Goal: Information Seeking & Learning: Learn about a topic

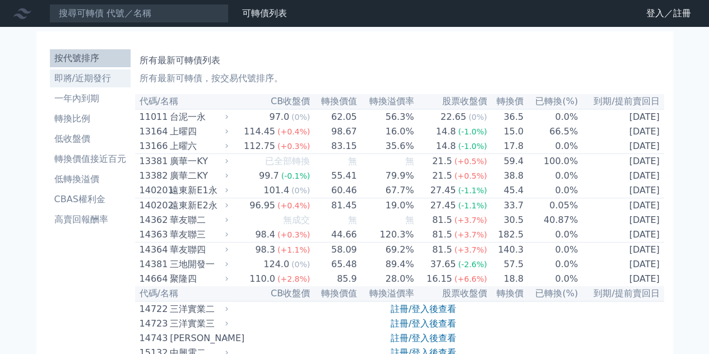
click at [85, 85] on li "即將/近期發行" at bounding box center [90, 78] width 81 height 13
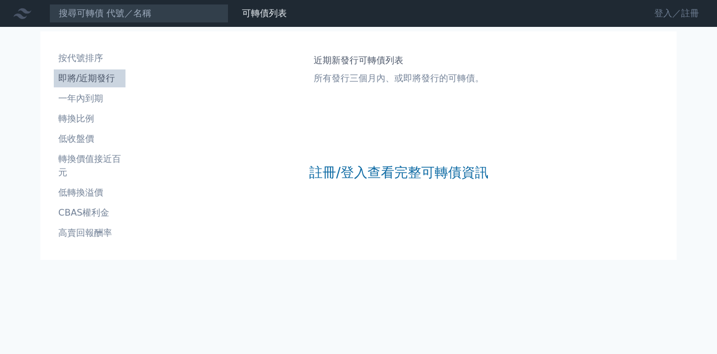
click at [689, 12] on link "登入／註冊" at bounding box center [677, 13] width 63 height 18
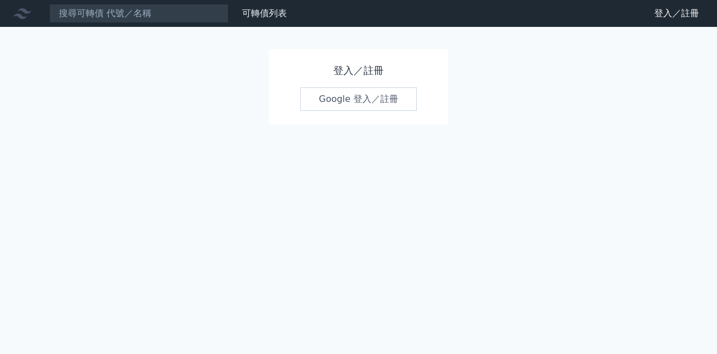
click at [347, 111] on link "Google 登入／註冊" at bounding box center [358, 99] width 117 height 24
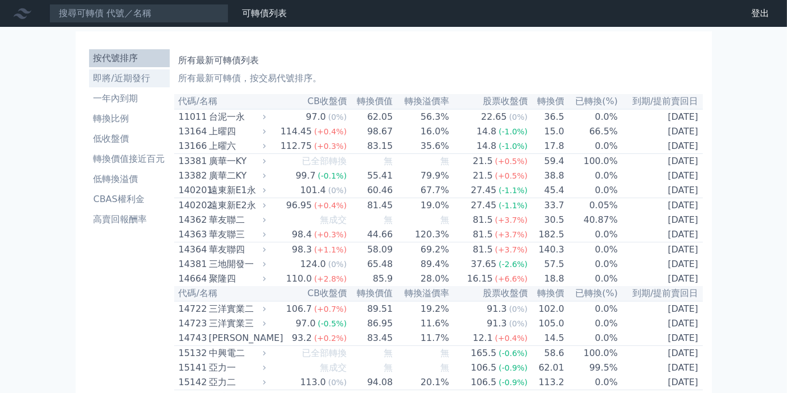
click at [89, 85] on li "即將/近期發行" at bounding box center [129, 78] width 81 height 13
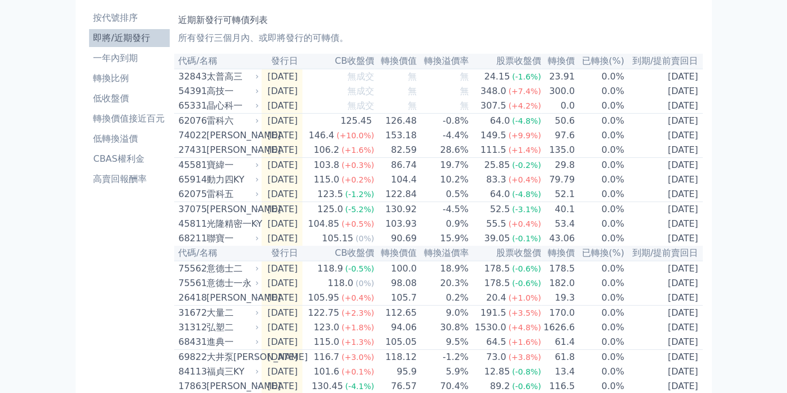
scroll to position [41, 0]
drag, startPoint x: 432, startPoint y: 87, endPoint x: 493, endPoint y: 81, distance: 60.9
click at [493, 68] on tr "代碼/名稱 發行日 CB收盤價 轉換價值 轉換溢價率 股票收盤價 轉換價 已轉換(%) 到期/提前賣回日" at bounding box center [438, 60] width 529 height 15
copy tr "轉換溢價率"
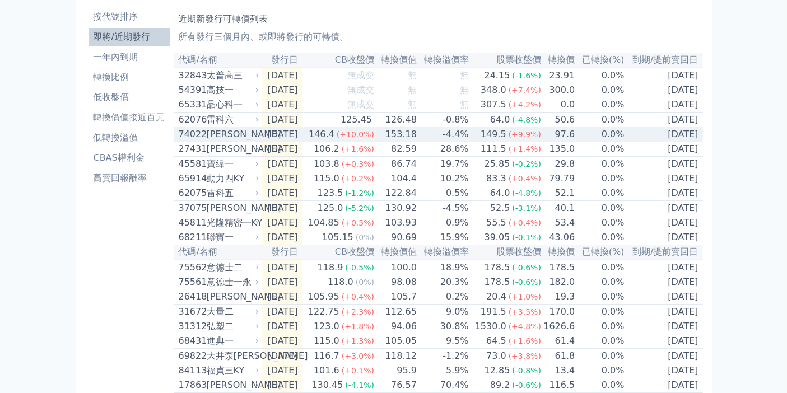
click at [207, 141] on div "[PERSON_NAME]" at bounding box center [232, 134] width 50 height 13
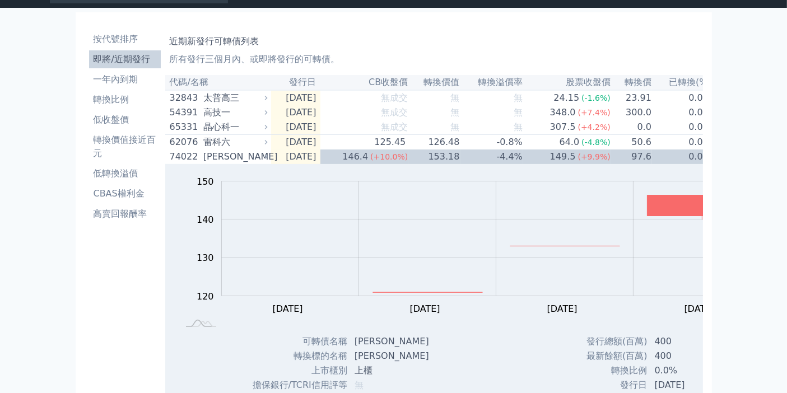
scroll to position [0, 0]
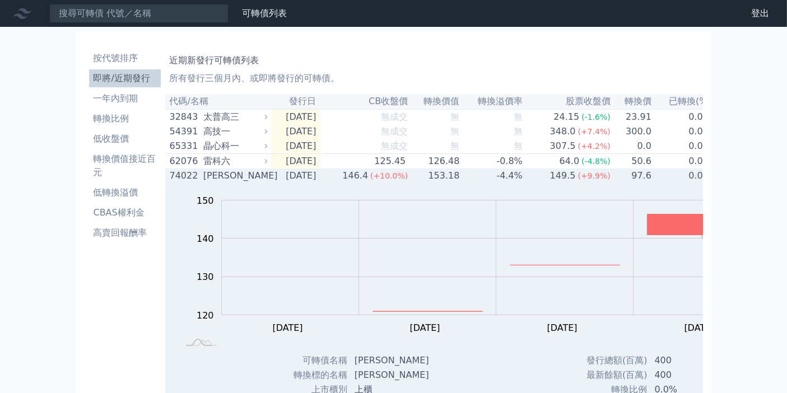
click at [203, 183] on div "[PERSON_NAME]" at bounding box center [234, 175] width 62 height 13
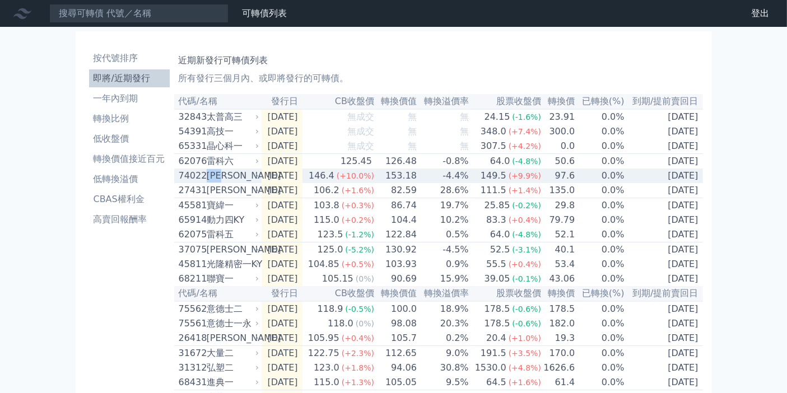
drag, startPoint x: 206, startPoint y: 229, endPoint x: 164, endPoint y: 231, distance: 42.1
click at [207, 183] on div "[PERSON_NAME]" at bounding box center [232, 175] width 50 height 13
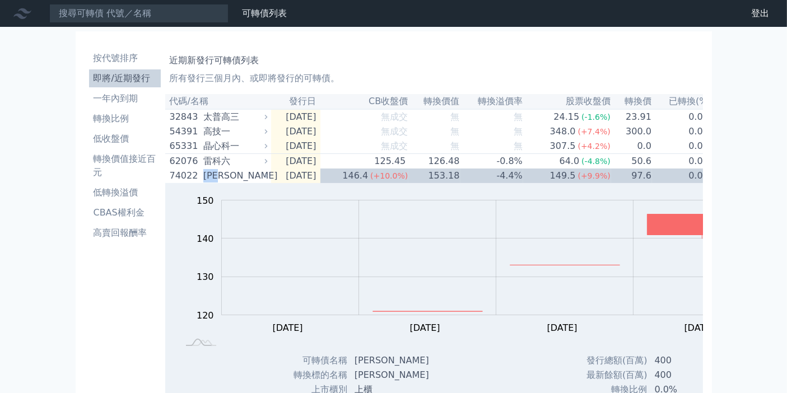
copy div "[PERSON_NAME]"
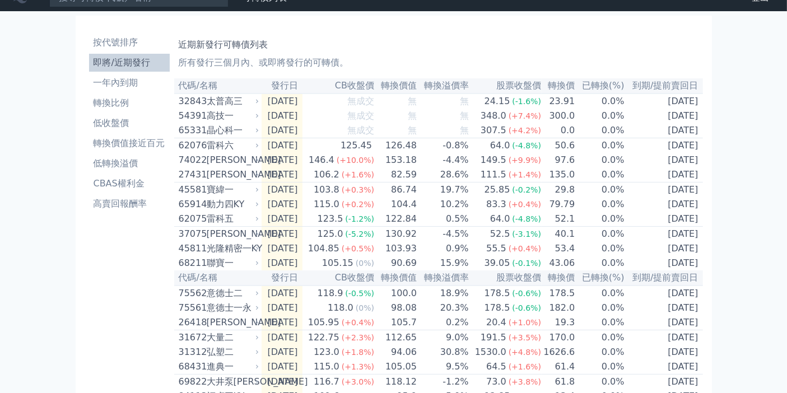
scroll to position [13, 0]
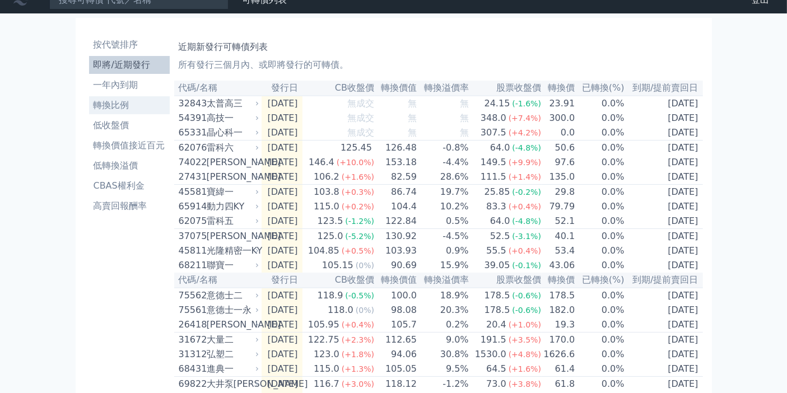
click at [89, 112] on li "轉換比例" at bounding box center [129, 105] width 81 height 13
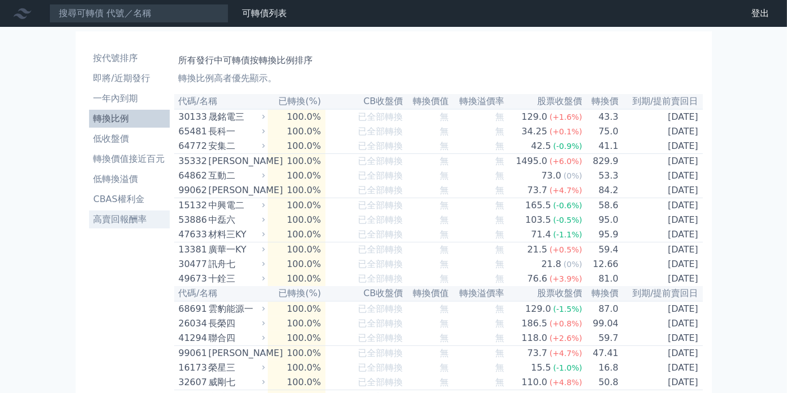
click at [89, 226] on li "高賣回報酬率" at bounding box center [129, 219] width 81 height 13
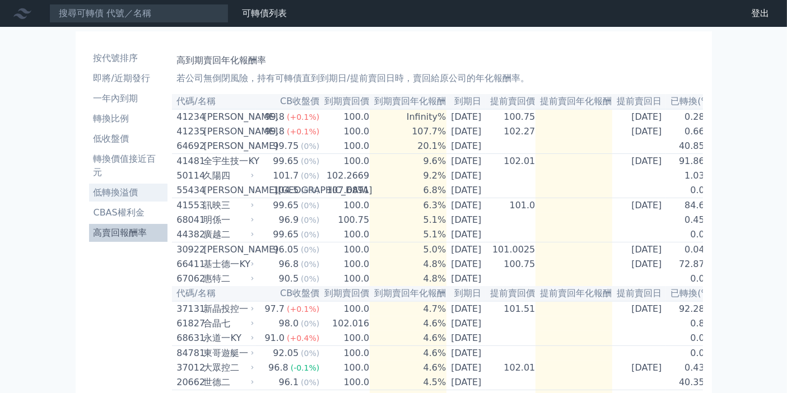
click at [89, 199] on li "低轉換溢價" at bounding box center [128, 192] width 79 height 13
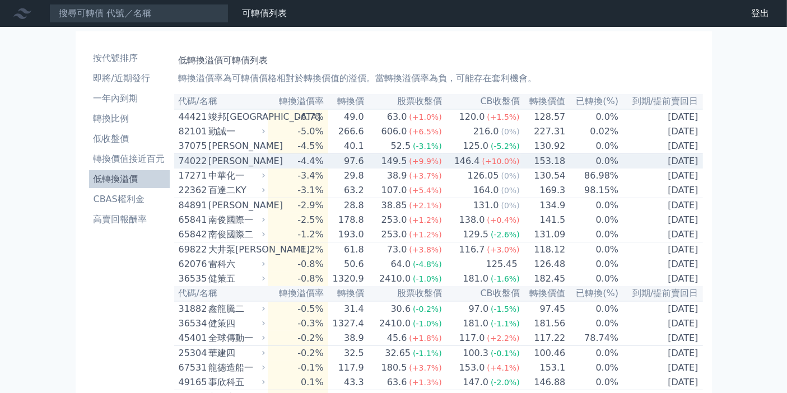
click at [179, 168] on div "74022" at bounding box center [192, 161] width 27 height 13
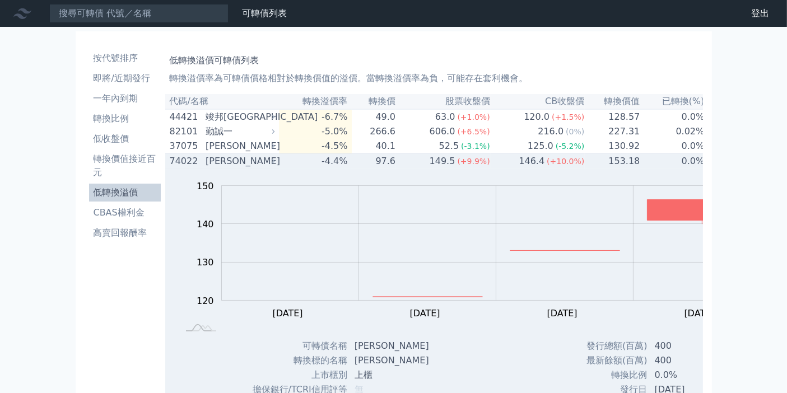
click at [170, 168] on div "74022" at bounding box center [186, 161] width 33 height 13
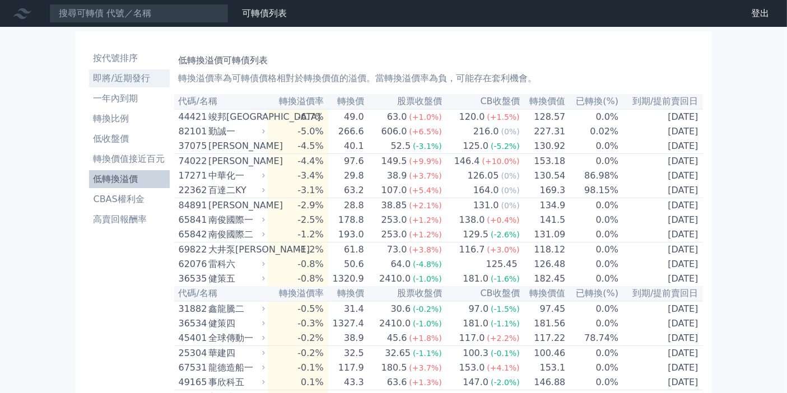
click at [89, 85] on li "即將/近期發行" at bounding box center [129, 78] width 81 height 13
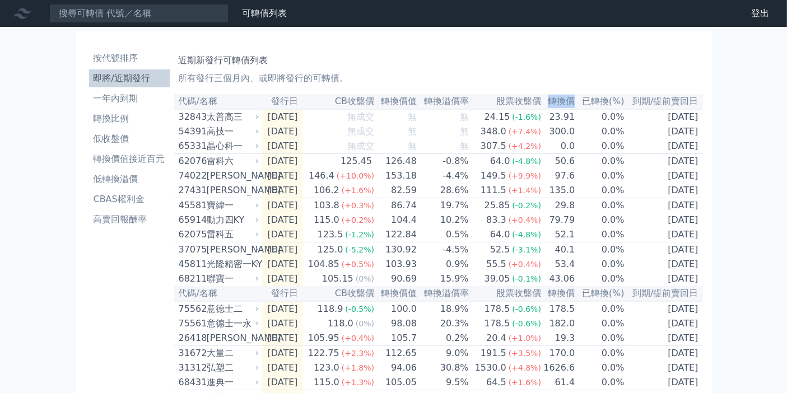
drag, startPoint x: 583, startPoint y: 123, endPoint x: 610, endPoint y: 124, distance: 26.9
click at [576, 109] on th "轉換價" at bounding box center [559, 101] width 34 height 15
copy th "轉換價"
drag, startPoint x: 374, startPoint y: 124, endPoint x: 425, endPoint y: 131, distance: 51.4
click at [417, 109] on th "轉換價值" at bounding box center [396, 101] width 43 height 15
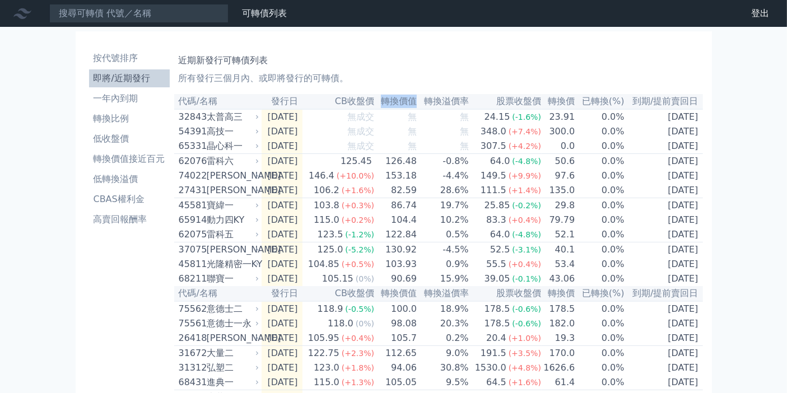
copy th "轉換價值"
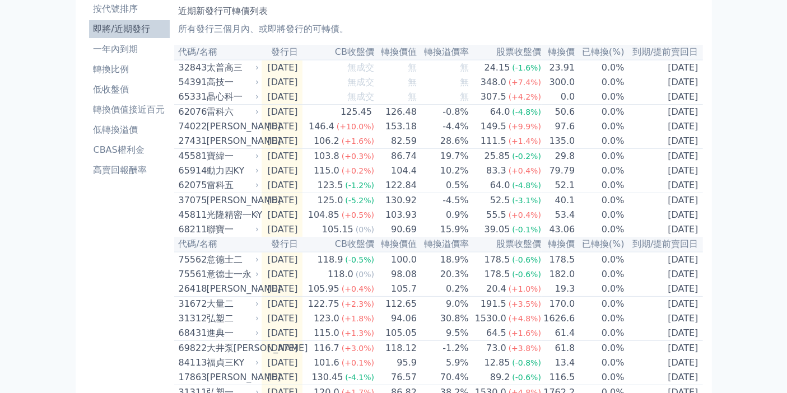
scroll to position [75, 0]
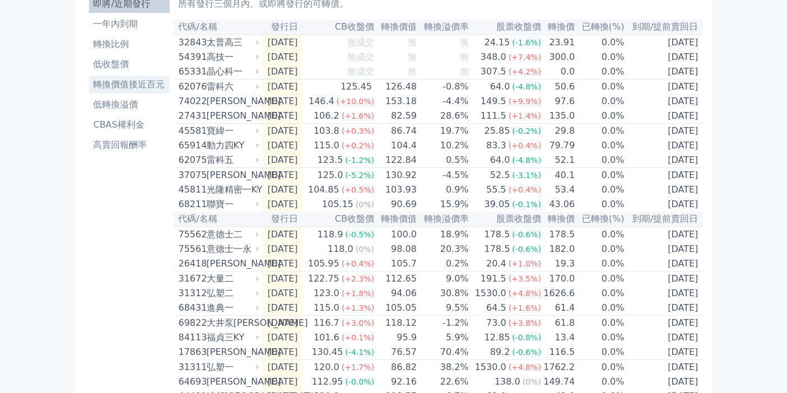
click at [89, 91] on li "轉換價值接近百元" at bounding box center [129, 84] width 81 height 13
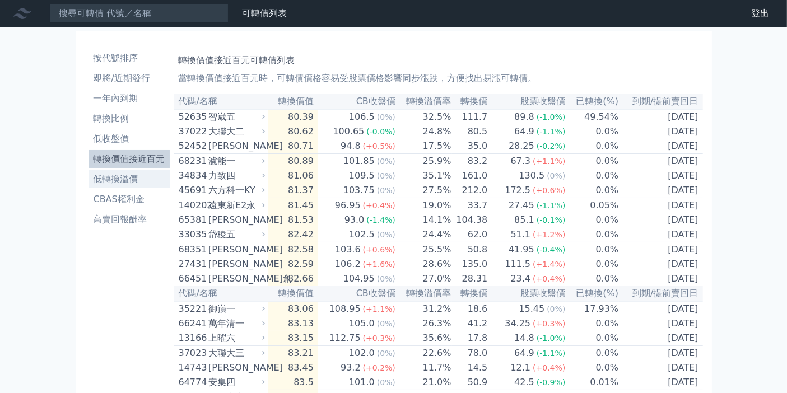
click at [89, 186] on li "低轉換溢價" at bounding box center [129, 179] width 81 height 13
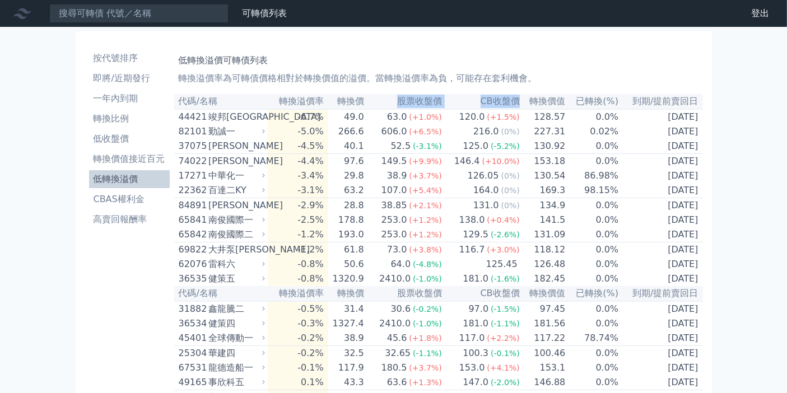
drag, startPoint x: 531, startPoint y: 122, endPoint x: 373, endPoint y: 122, distance: 158.0
click at [373, 109] on tr "代碼/名稱 轉換溢價率 轉換價 股票收盤價 CB收盤價 轉換價值 已轉換(%) 到期/提前賣回日" at bounding box center [438, 101] width 529 height 15
copy tr "股票收盤價 CB收盤價"
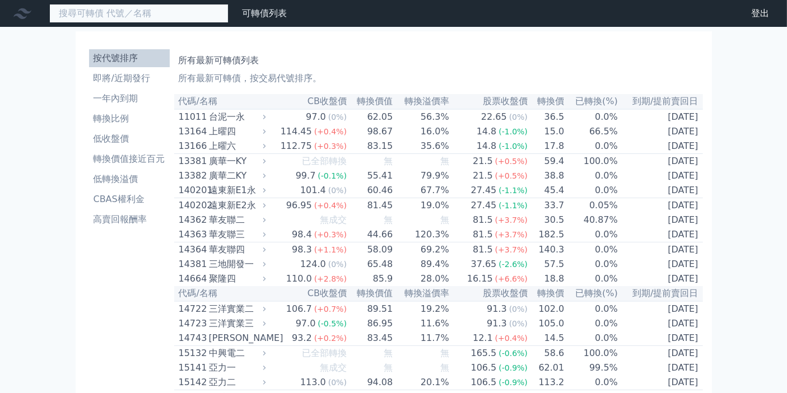
click at [157, 23] on input at bounding box center [138, 13] width 179 height 19
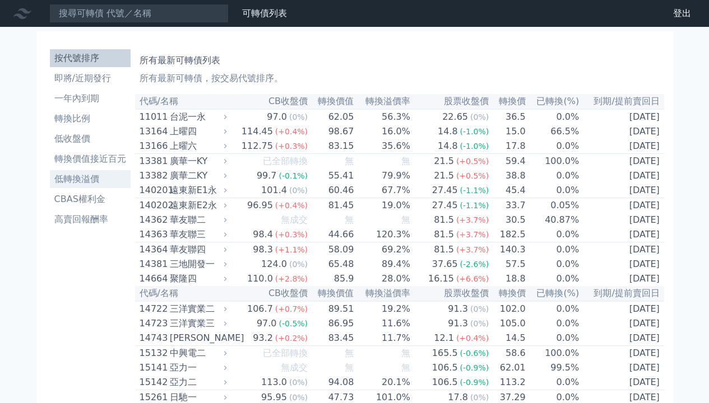
click at [59, 186] on li "低轉換溢價" at bounding box center [90, 179] width 81 height 13
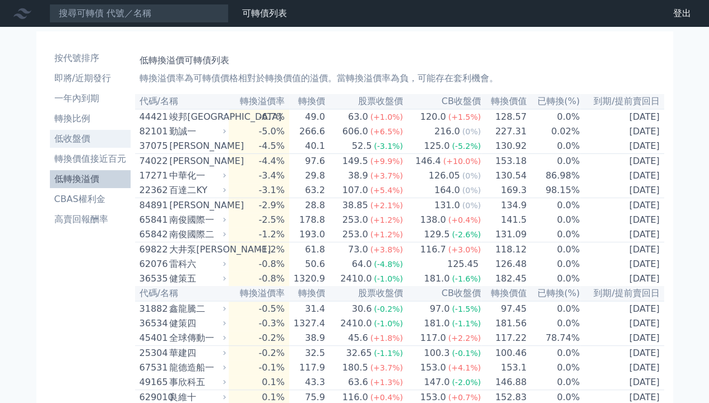
click at [61, 146] on li "低收盤價" at bounding box center [90, 138] width 81 height 13
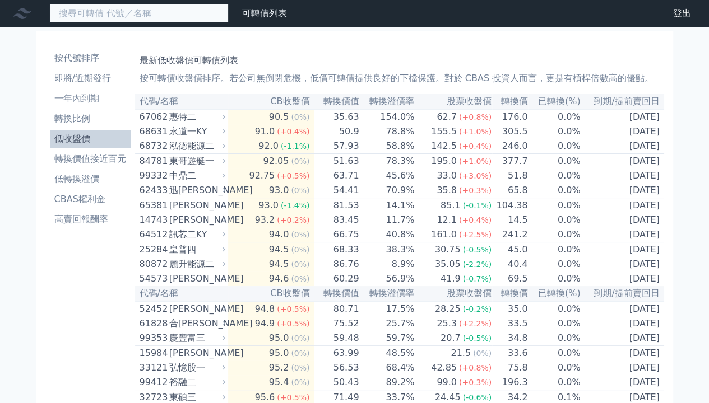
click at [221, 13] on input at bounding box center [138, 13] width 179 height 19
type input "h"
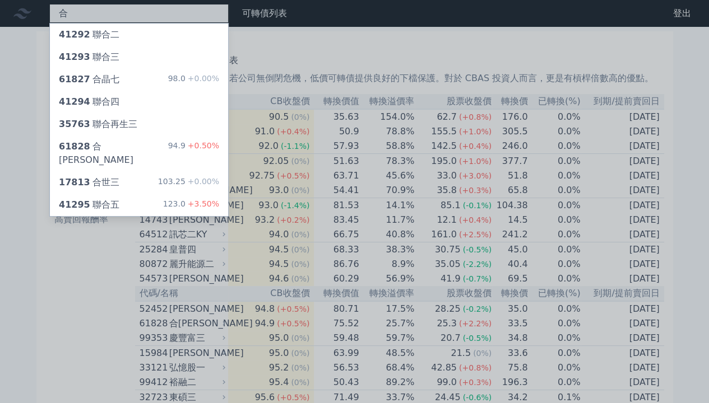
type input "合"
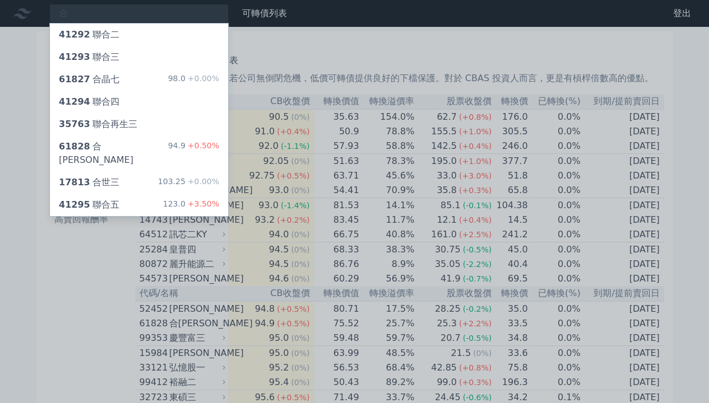
click at [143, 7] on div at bounding box center [354, 201] width 709 height 403
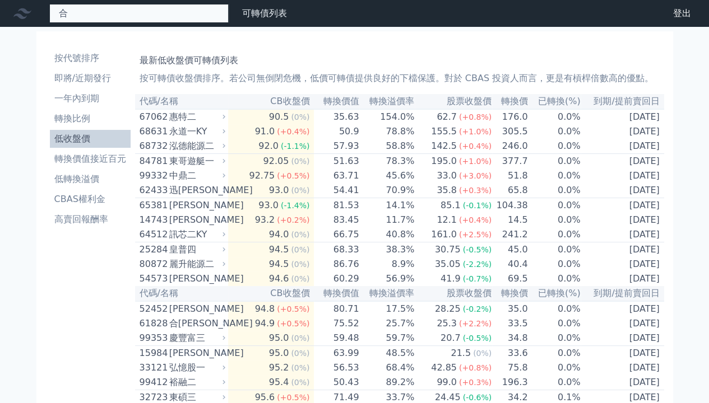
click at [143, 7] on div "合 41292 聯合二 41293 聯合三 61827 合晶七 98.0 +0.00% 41294 聯合四 35763 聯合再生三 61828 合晶八 94.…" at bounding box center [138, 13] width 179 height 19
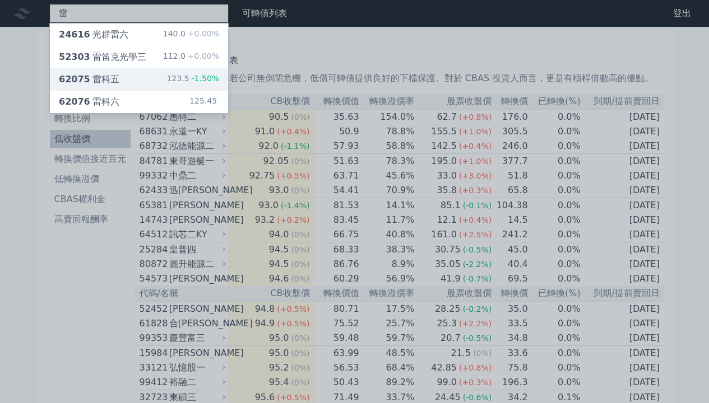
type input "雷"
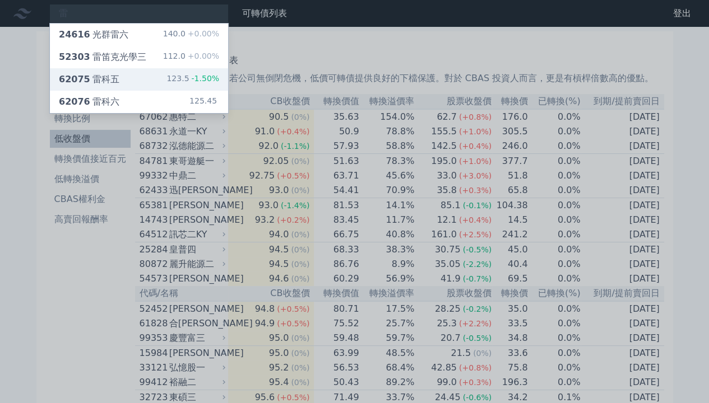
click at [119, 86] on div "62075 雷科五" at bounding box center [89, 79] width 61 height 13
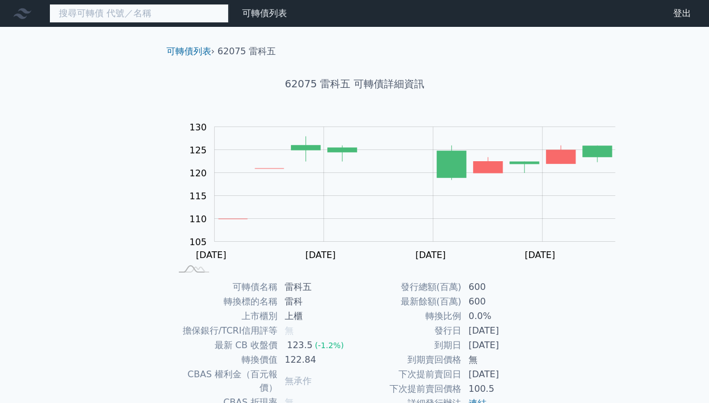
click at [94, 19] on input at bounding box center [138, 13] width 179 height 19
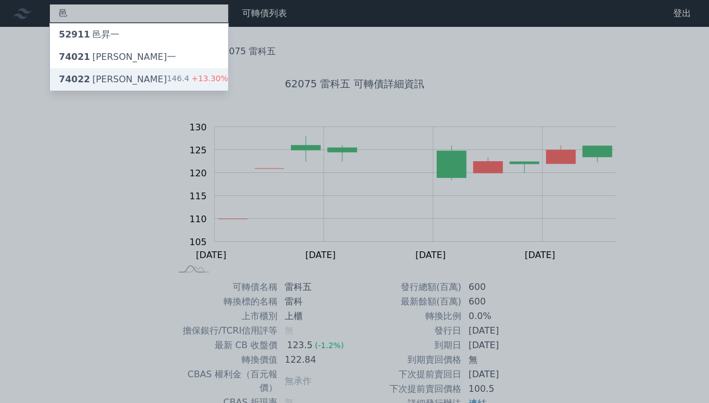
type input "邑"
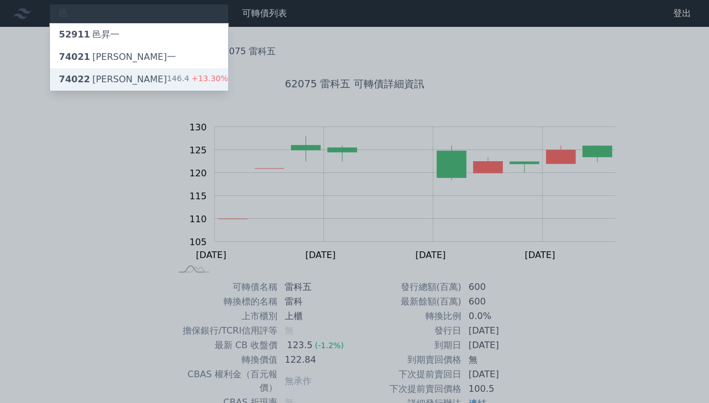
click at [128, 86] on div "74022 邑錡二" at bounding box center [113, 79] width 108 height 13
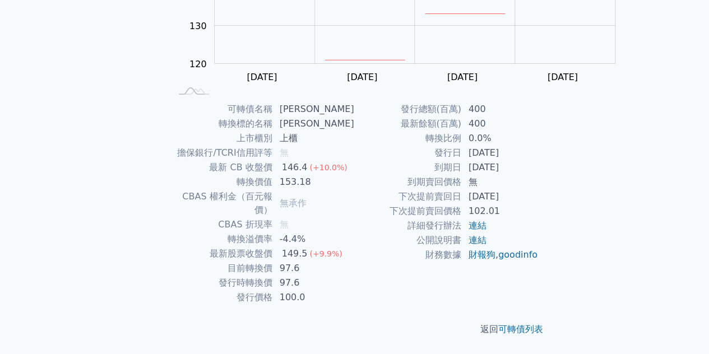
scroll to position [224, 0]
drag, startPoint x: 226, startPoint y: 277, endPoint x: 254, endPoint y: 275, distance: 27.5
click at [254, 275] on td "目前轉換價" at bounding box center [222, 268] width 102 height 15
copy td "轉換價"
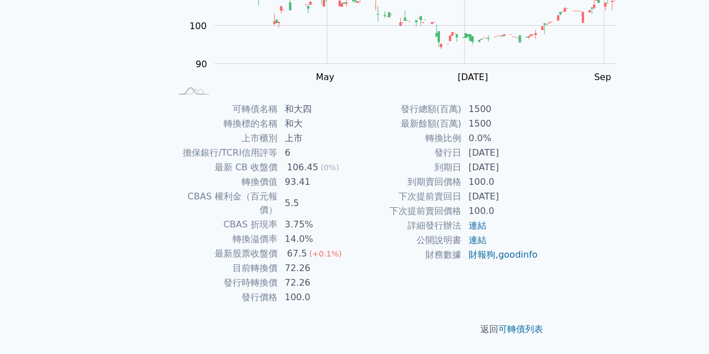
scroll to position [255, 0]
click at [543, 324] on link "可轉債列表" at bounding box center [520, 329] width 45 height 11
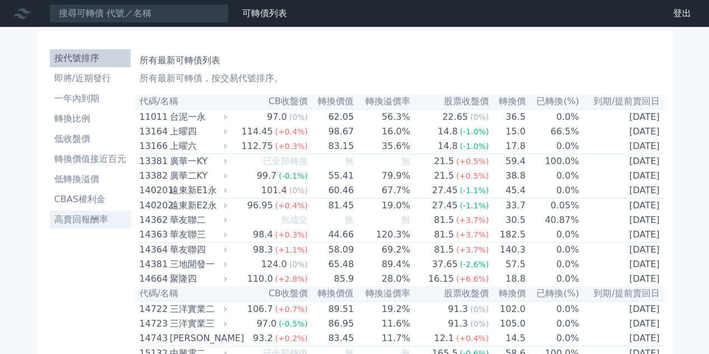
click at [67, 226] on li "高賣回報酬率" at bounding box center [90, 219] width 81 height 13
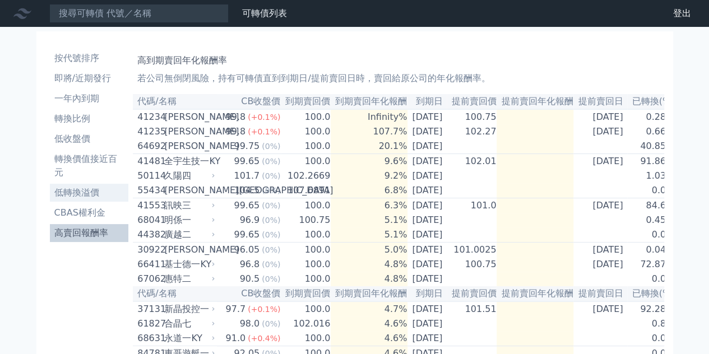
click at [50, 199] on li "低轉換溢價" at bounding box center [89, 192] width 79 height 13
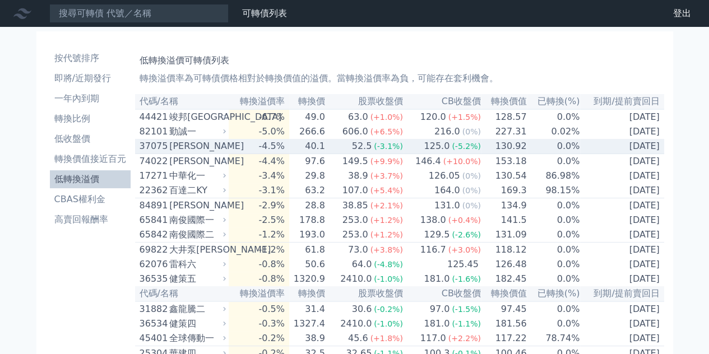
click at [189, 153] on div "漢磊五" at bounding box center [196, 146] width 54 height 13
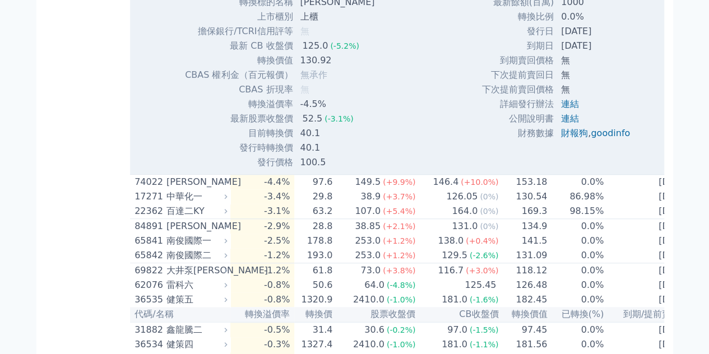
scroll to position [300, 0]
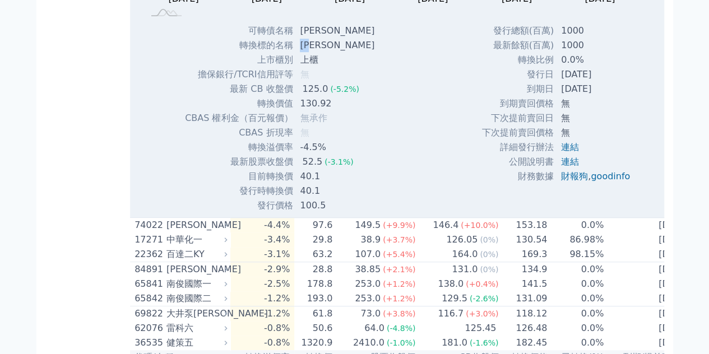
drag, startPoint x: 329, startPoint y: 101, endPoint x: 295, endPoint y: 99, distance: 34.2
click at [295, 53] on tr "轉換標的名稱 漢磊" at bounding box center [283, 45] width 199 height 15
copy tr "轉換標的名稱 漢磊"
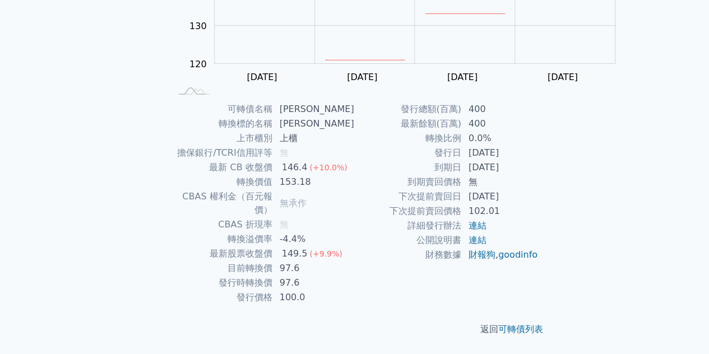
scroll to position [226, 0]
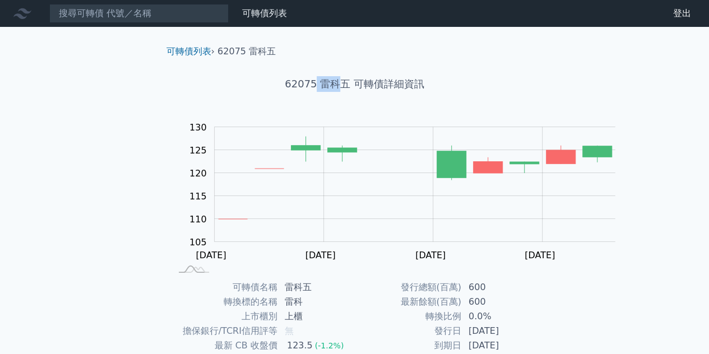
drag, startPoint x: 308, startPoint y: 101, endPoint x: 331, endPoint y: 111, distance: 25.4
click at [331, 92] on h1 "62075 雷科五 可轉債詳細資訊" at bounding box center [354, 84] width 395 height 16
copy h1 "雷科"
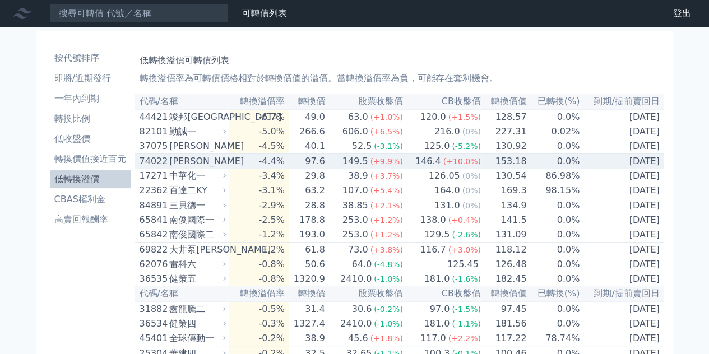
click at [174, 168] on div "邑錡二" at bounding box center [196, 161] width 54 height 13
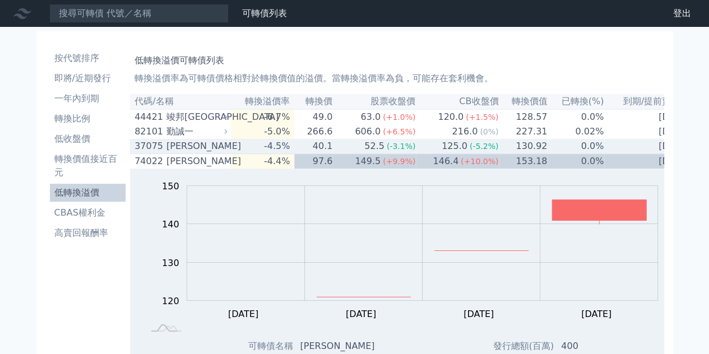
click at [175, 153] on div "漢磊五" at bounding box center [195, 146] width 58 height 13
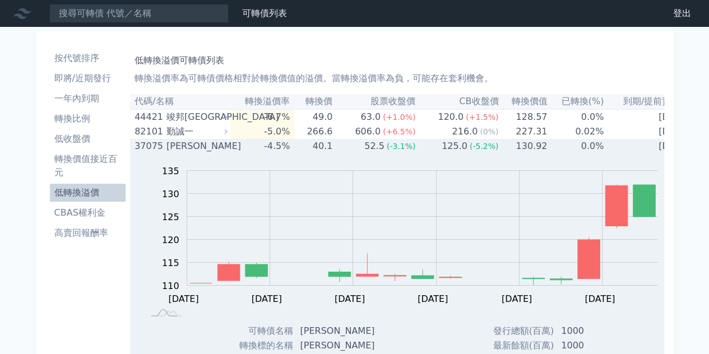
click at [177, 153] on div "漢磊五" at bounding box center [195, 146] width 58 height 13
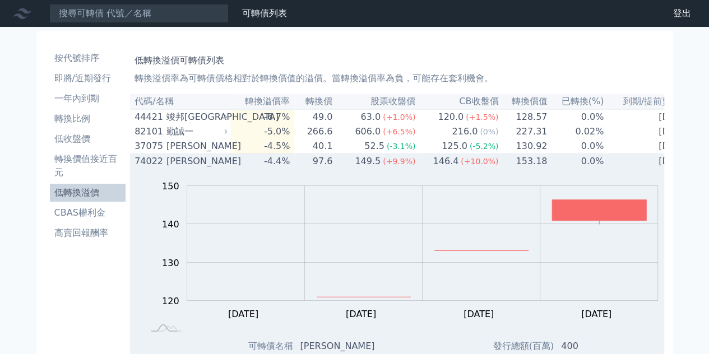
click at [180, 168] on div "邑錡二" at bounding box center [195, 161] width 58 height 13
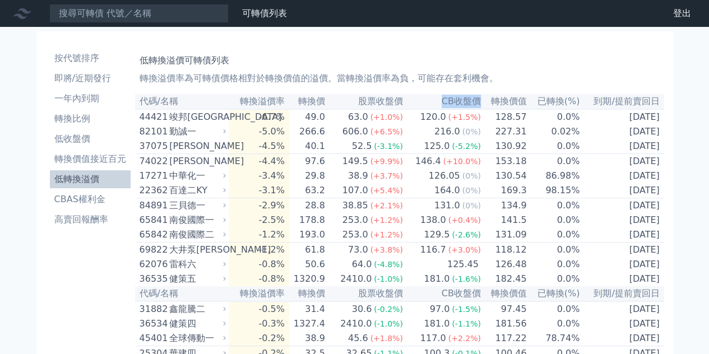
drag, startPoint x: 435, startPoint y: 124, endPoint x: 482, endPoint y: 128, distance: 46.7
click at [481, 109] on th "CB收盤價" at bounding box center [442, 101] width 78 height 15
copy th "CB收盤價"
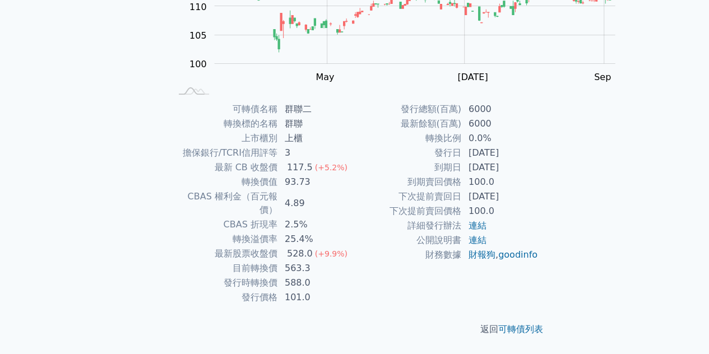
scroll to position [224, 0]
drag, startPoint x: 196, startPoint y: 275, endPoint x: 264, endPoint y: 304, distance: 74.1
click at [264, 304] on tbody "可轉債名稱 群聯二 轉換標的名稱 群聯 上市櫃別 上櫃 擔保銀行/TCRI信用評等 3 最新 CB 收盤價 117.5 (+5.2%) 轉換價值 93.73 …" at bounding box center [263, 203] width 184 height 203
copy tbody "目前轉換價 563.3 發行時轉換價"
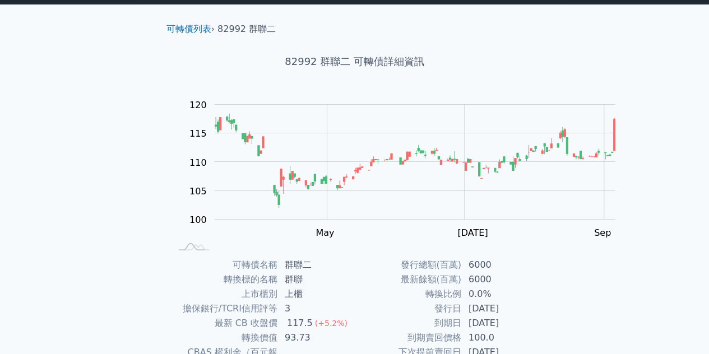
scroll to position [0, 0]
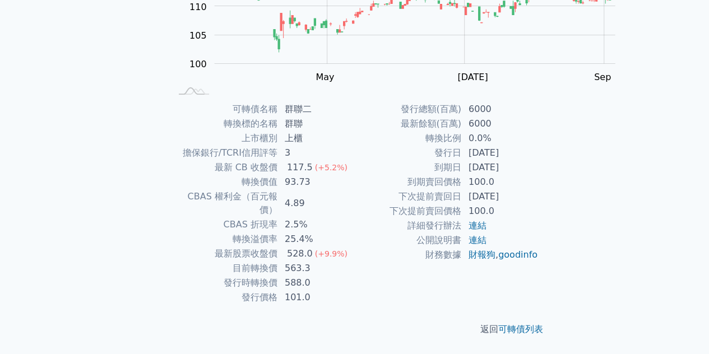
scroll to position [215, 0]
click at [707, 183] on div "可轉債列表 財務數據 可轉債列表 財務數據 登出 登出 可轉債列表 › 82992 群聯二 82992 群聯二 可轉債詳細資訊 Zoom Out 100 90…" at bounding box center [354, 88] width 709 height 532
drag, startPoint x: 291, startPoint y: 287, endPoint x: 268, endPoint y: 265, distance: 31.7
click at [268, 265] on tbody "可轉債名稱 群聯二 轉換標的名稱 群聯 上市櫃別 上櫃 擔保銀行/TCRI信用評等 3 最新 CB 收盤價 117.5 (+5.2%) 轉換價值 93.73 …" at bounding box center [263, 203] width 184 height 203
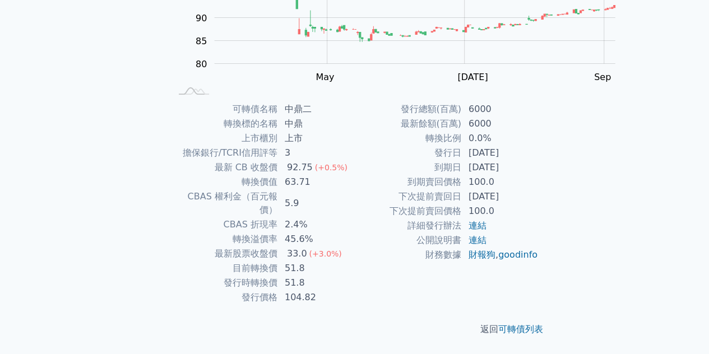
scroll to position [233, 0]
drag, startPoint x: 217, startPoint y: 180, endPoint x: 260, endPoint y: 179, distance: 43.2
click at [260, 179] on tr "轉換價值 63.71" at bounding box center [263, 182] width 184 height 15
copy tr "轉換價值"
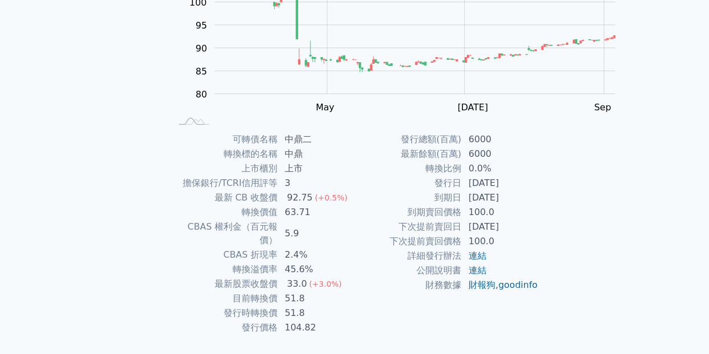
scroll to position [157, 0]
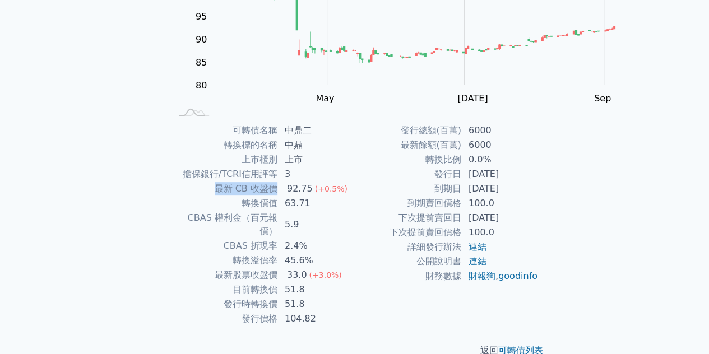
drag, startPoint x: 184, startPoint y: 238, endPoint x: 259, endPoint y: 230, distance: 75.5
click at [259, 196] on tr "最新 CB 收盤價 92.75 (+0.5%)" at bounding box center [263, 189] width 184 height 15
